Goal: Task Accomplishment & Management: Manage account settings

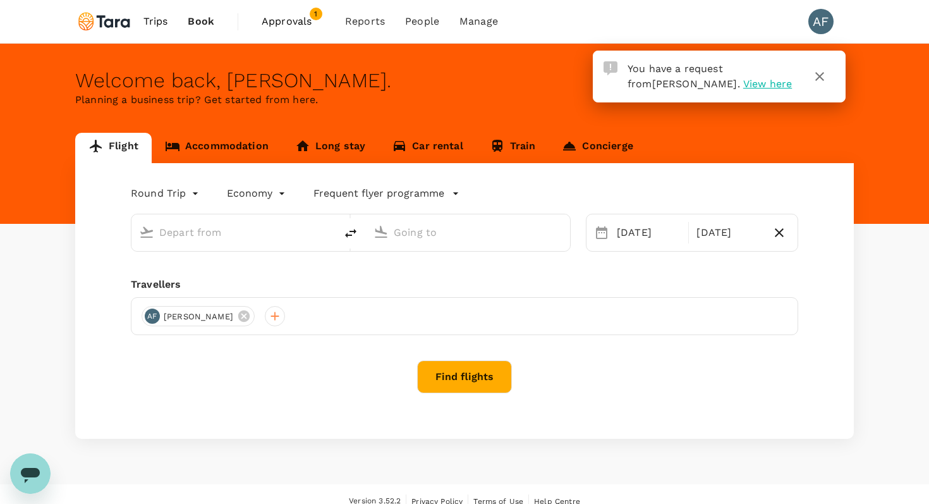
type input "Soekarno-Hatta Intl (CGK)"
type input "Singapore Changi (SIN)"
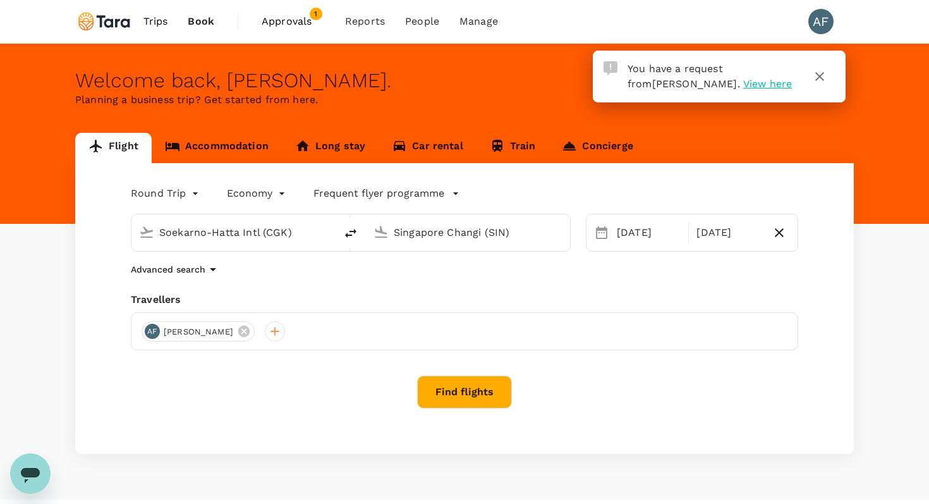
click at [294, 20] on span "Approvals" at bounding box center [293, 21] width 63 height 15
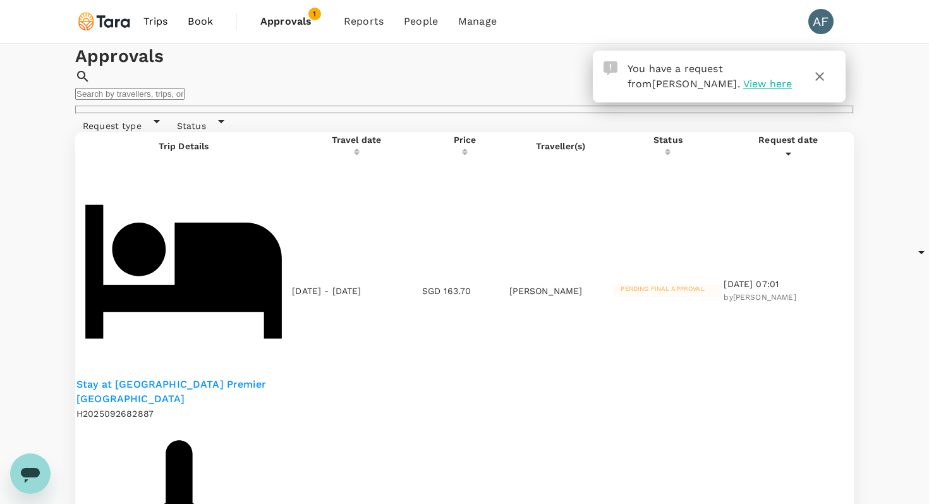
click at [159, 18] on span "Trips" at bounding box center [156, 21] width 25 height 15
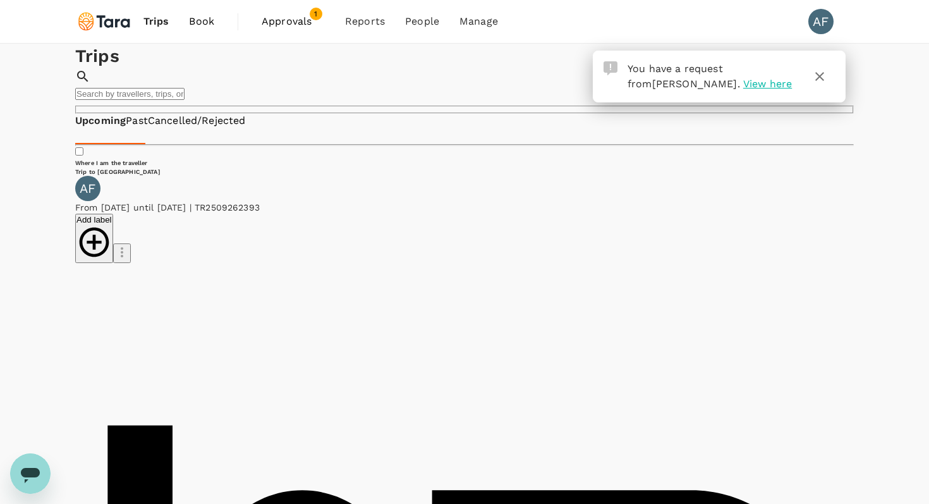
click at [817, 78] on icon "button" at bounding box center [820, 76] width 15 height 15
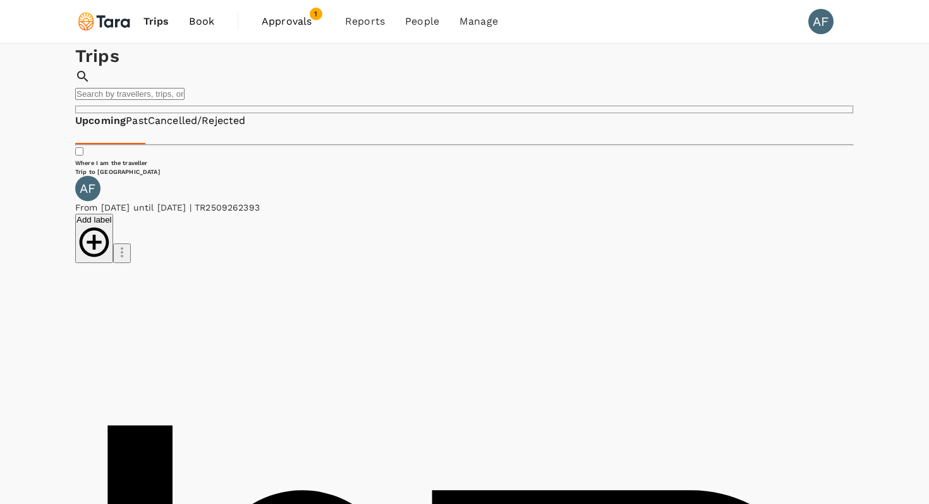
drag, startPoint x: 737, startPoint y: 247, endPoint x: 654, endPoint y: 222, distance: 86.6
type textarea "I have to cancel this booking"
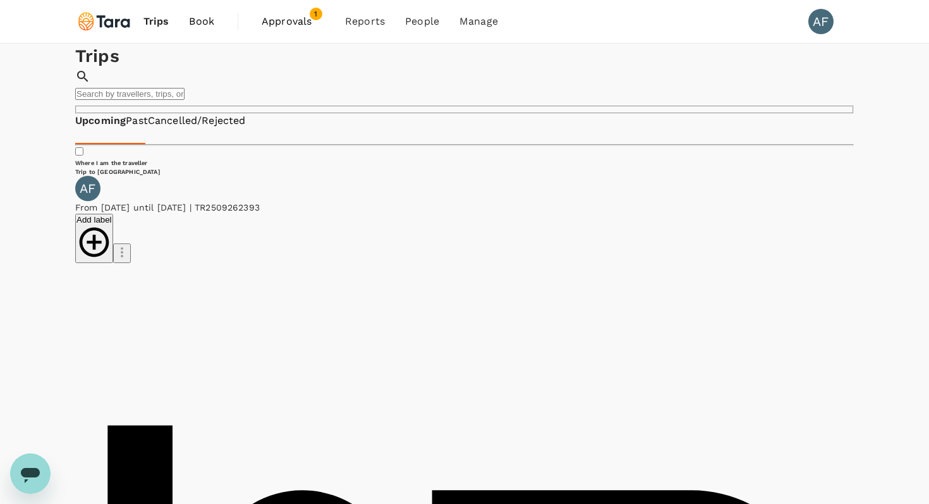
click at [295, 21] on span "Approvals" at bounding box center [293, 21] width 63 height 15
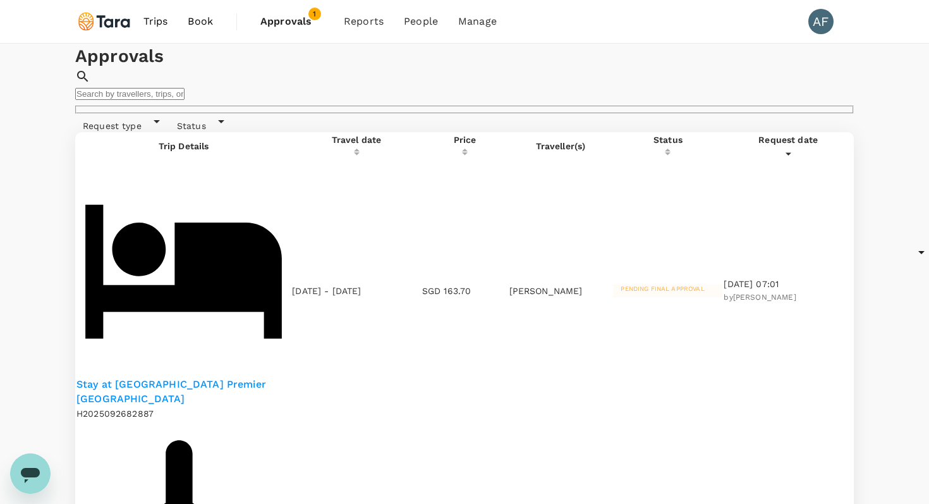
click at [224, 377] on p "Stay at [GEOGRAPHIC_DATA] Premier [GEOGRAPHIC_DATA]" at bounding box center [184, 391] width 214 height 29
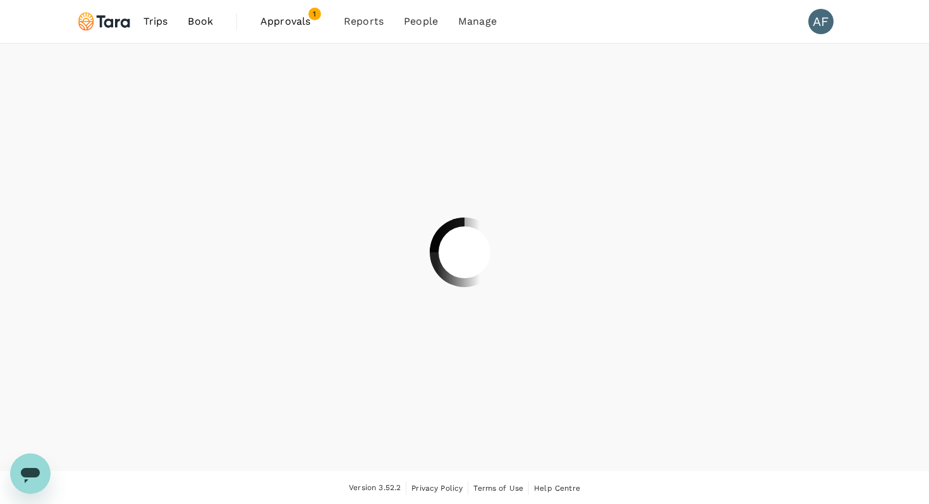
scroll to position [1, 0]
